Goal: Check status: Check status

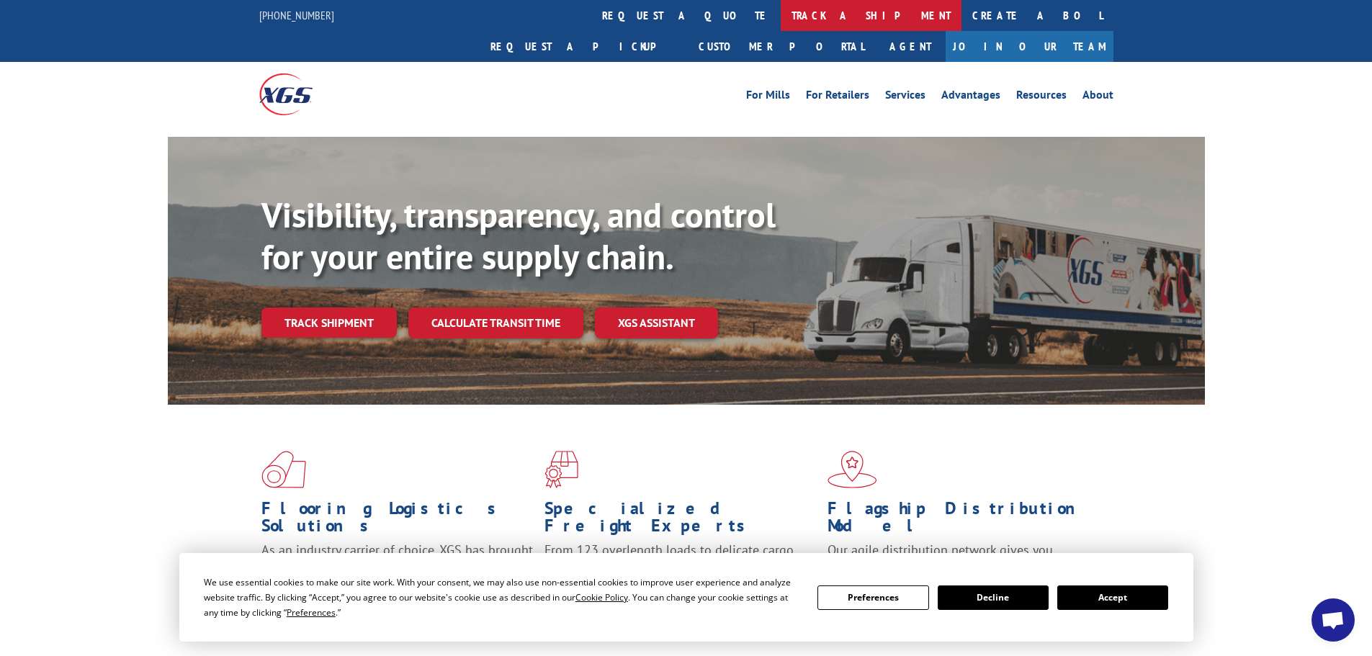
click at [781, 18] on link "track a shipment" at bounding box center [871, 15] width 181 height 31
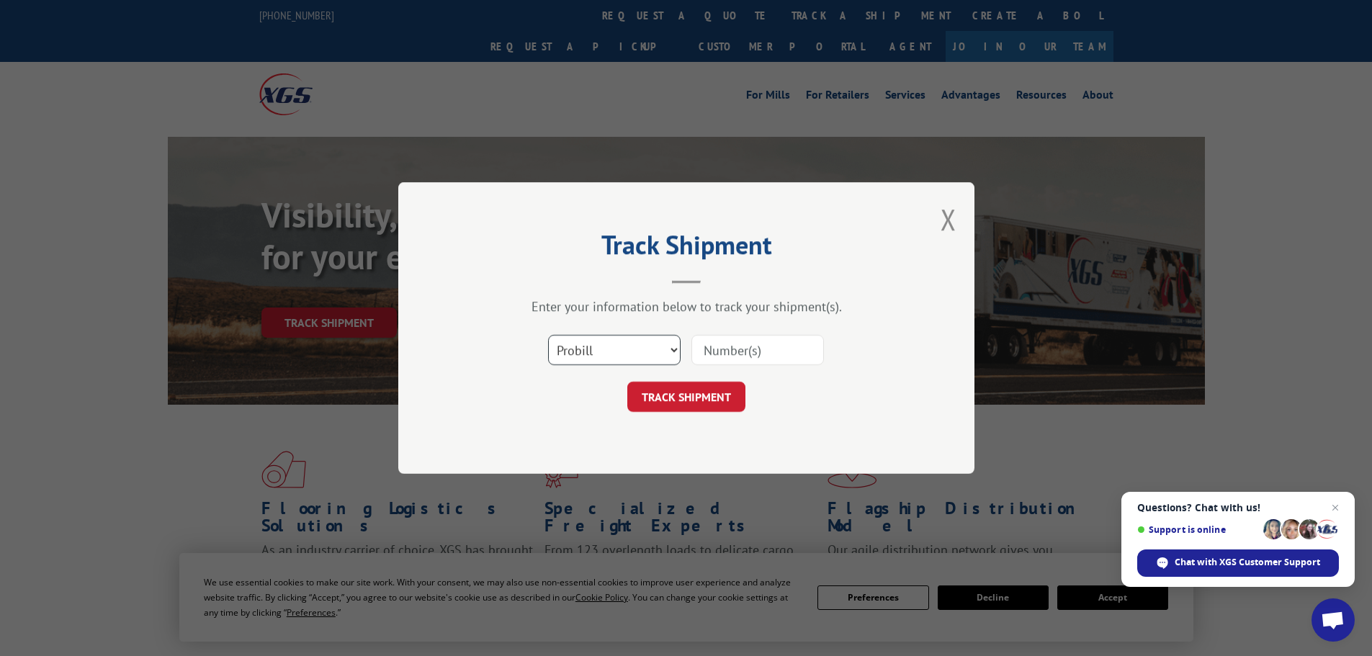
click at [676, 347] on select "Select category... Probill BOL PO" at bounding box center [614, 350] width 133 height 30
select select "bol"
click at [548, 335] on select "Select category... Probill BOL PO" at bounding box center [614, 350] width 133 height 30
click at [759, 340] on input at bounding box center [757, 350] width 133 height 30
type input "6027253"
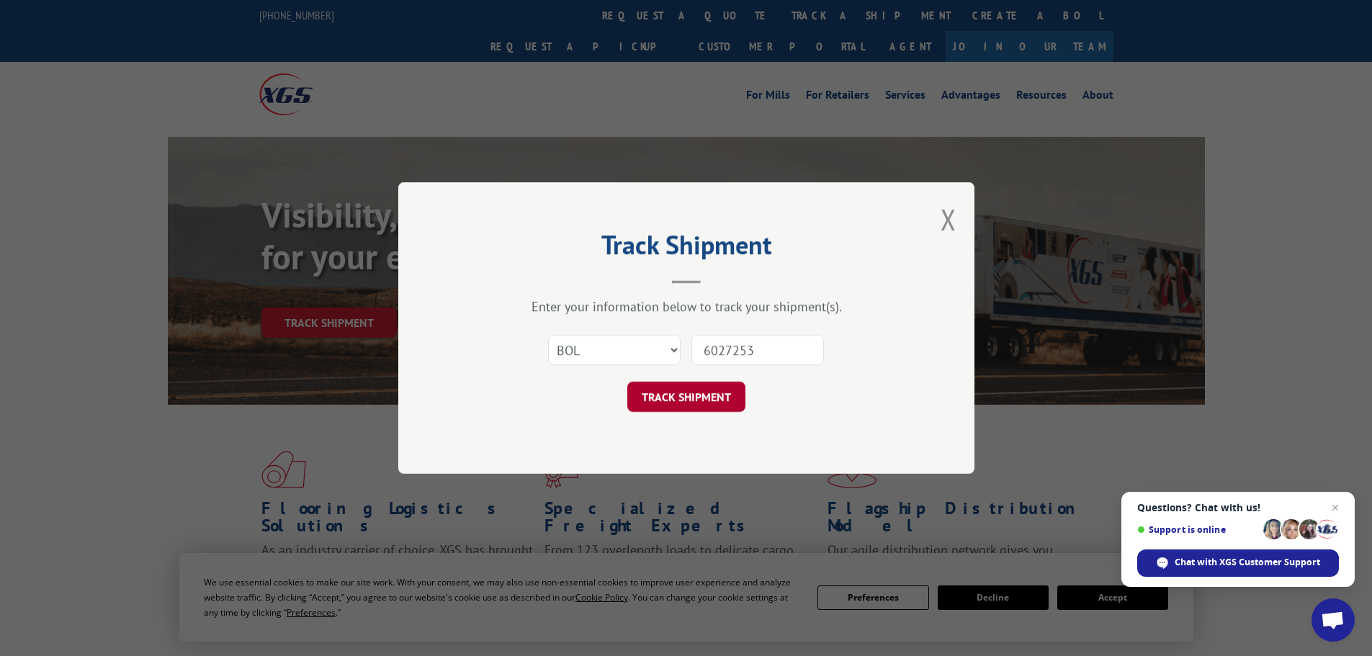
click at [676, 405] on button "TRACK SHIPMENT" at bounding box center [686, 397] width 118 height 30
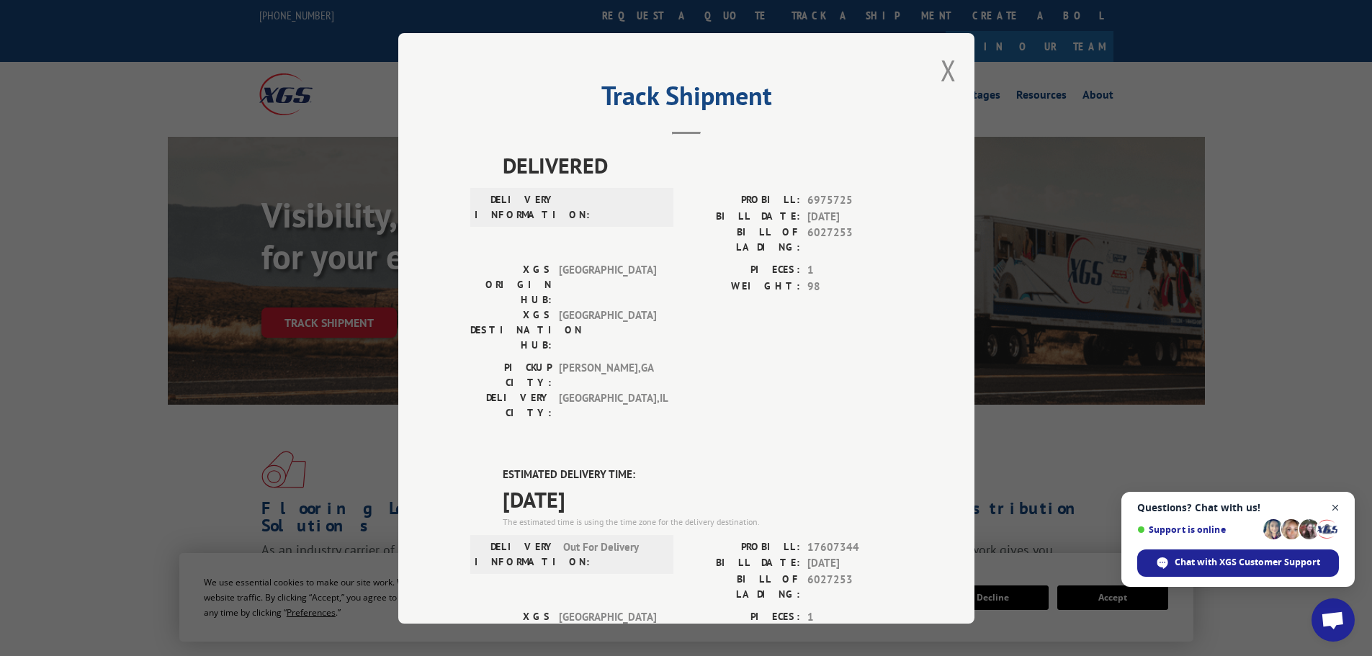
click at [1335, 505] on span "Close chat" at bounding box center [1336, 508] width 18 height 18
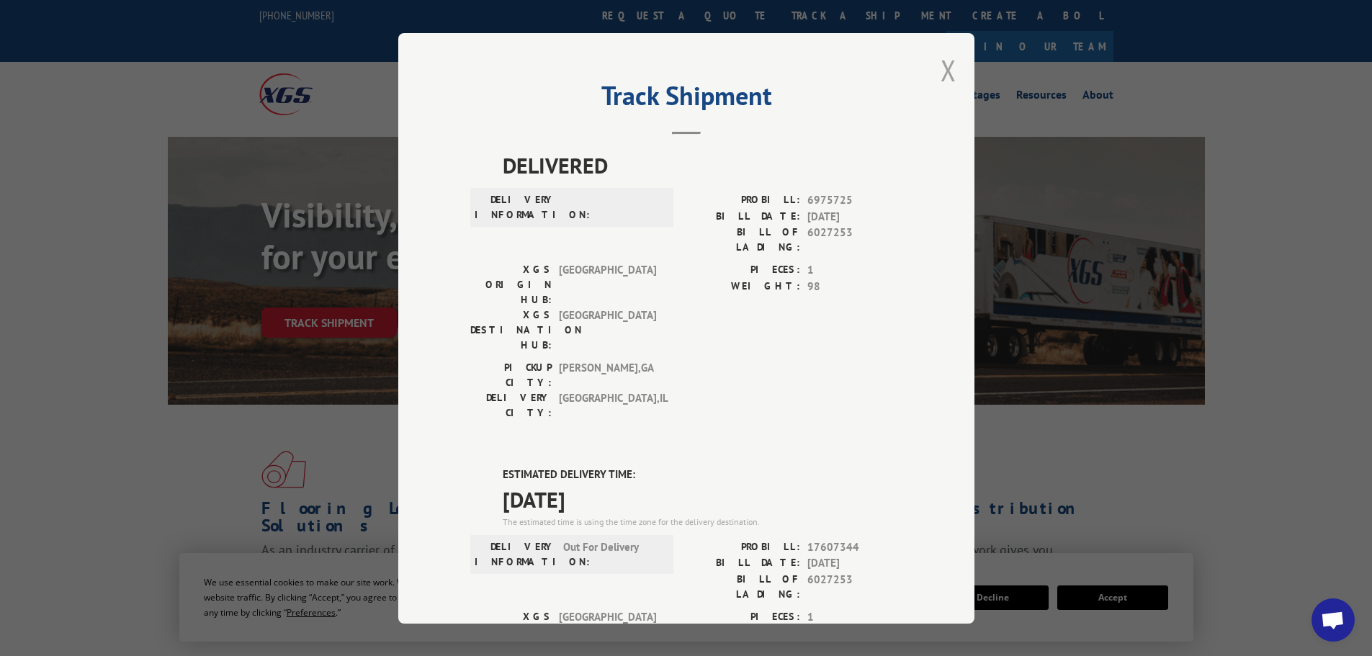
click at [942, 60] on button "Close modal" at bounding box center [949, 70] width 16 height 38
